Goal: Information Seeking & Learning: Learn about a topic

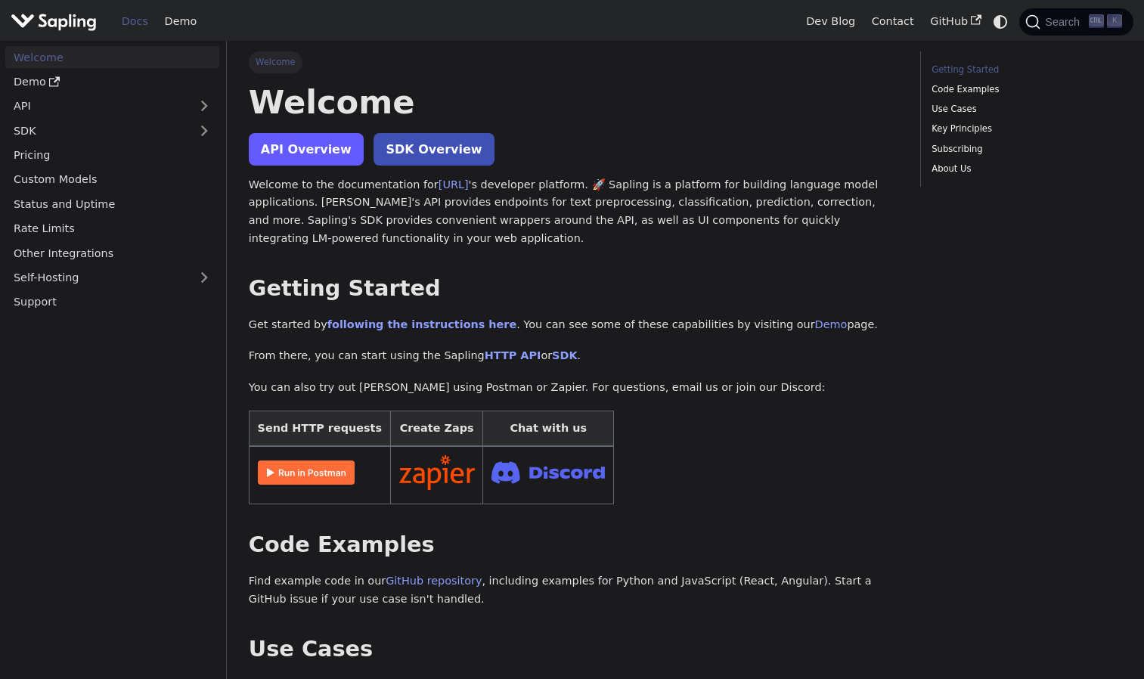
click at [327, 159] on link "API Overview" at bounding box center [306, 149] width 115 height 33
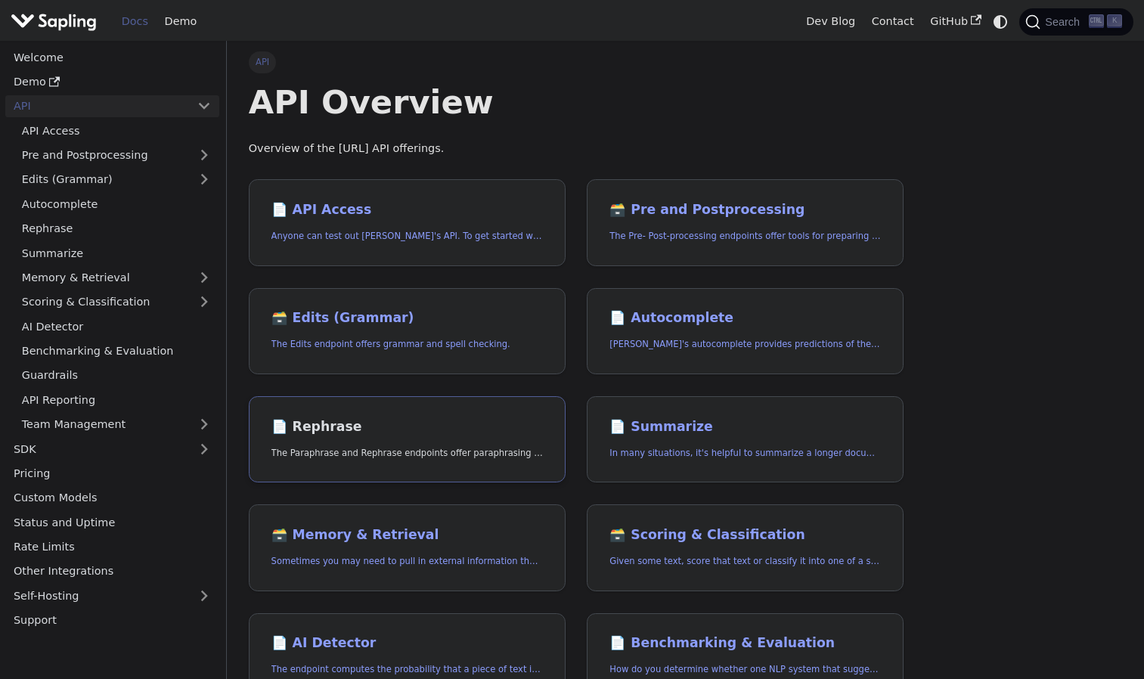
scroll to position [170, 0]
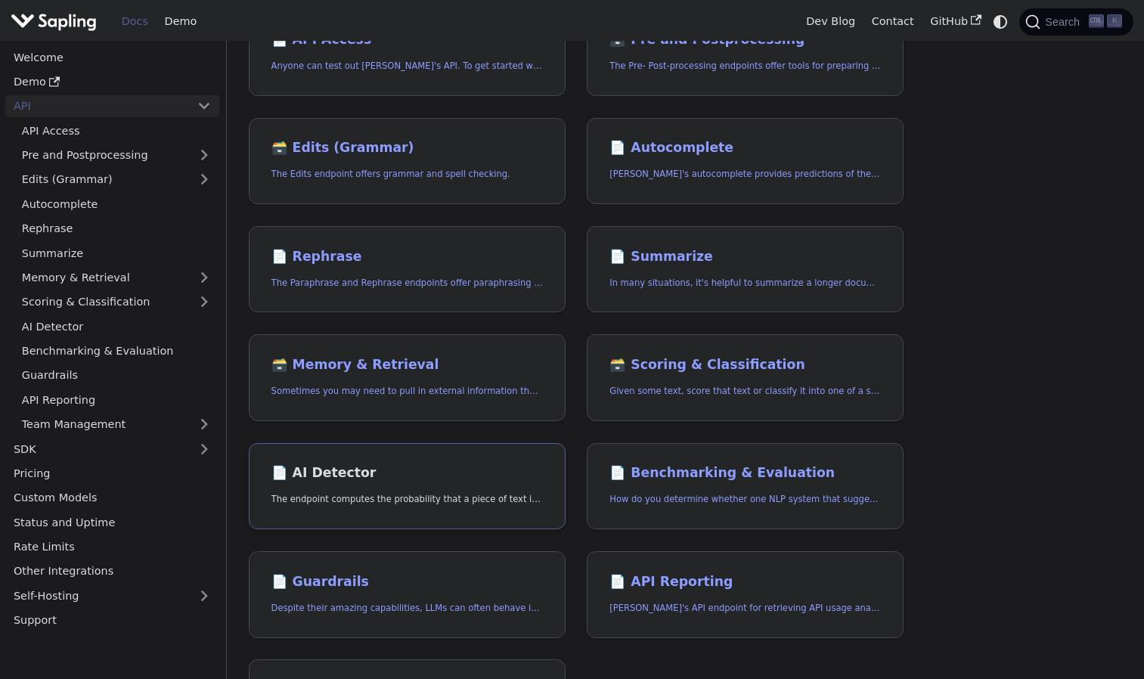
click at [359, 480] on h2 "📄️ AI Detector" at bounding box center [408, 473] width 272 height 17
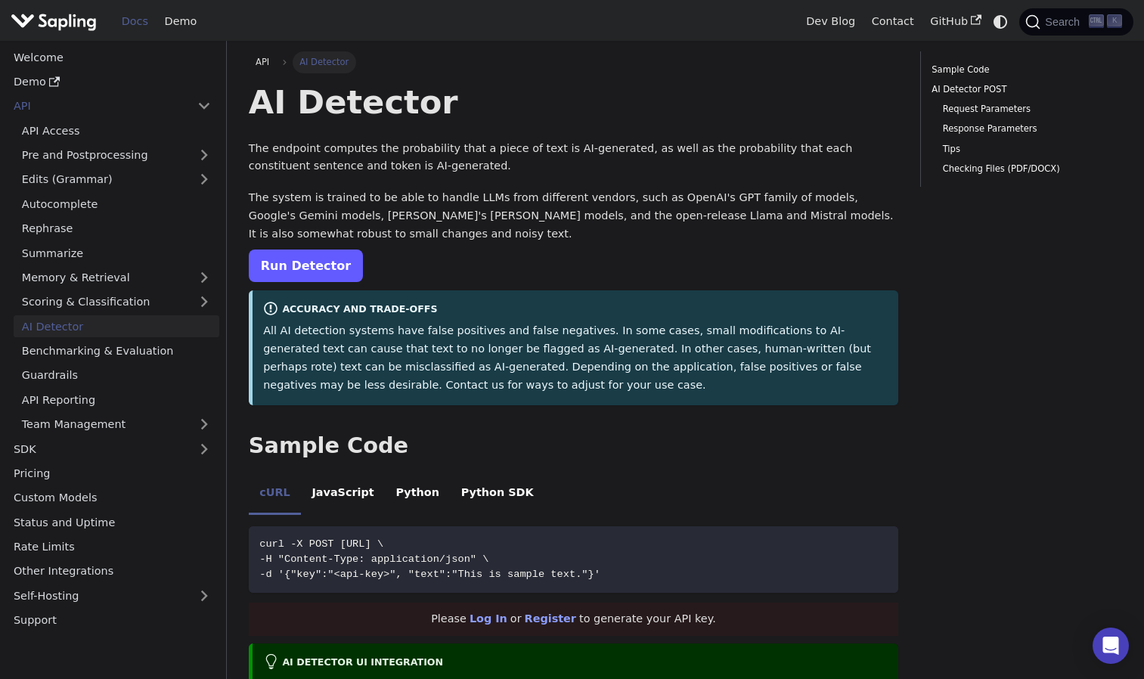
click at [304, 273] on link "Run Detector" at bounding box center [306, 266] width 114 height 33
